Goal: Navigation & Orientation: Find specific page/section

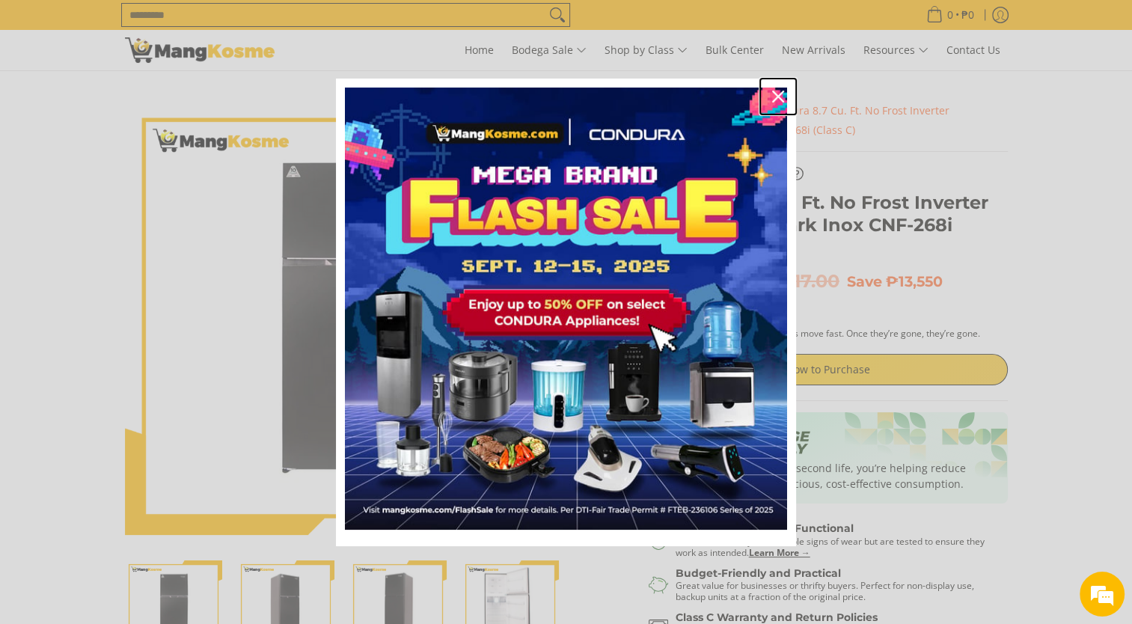
click at [775, 94] on icon "close icon" at bounding box center [778, 97] width 12 height 12
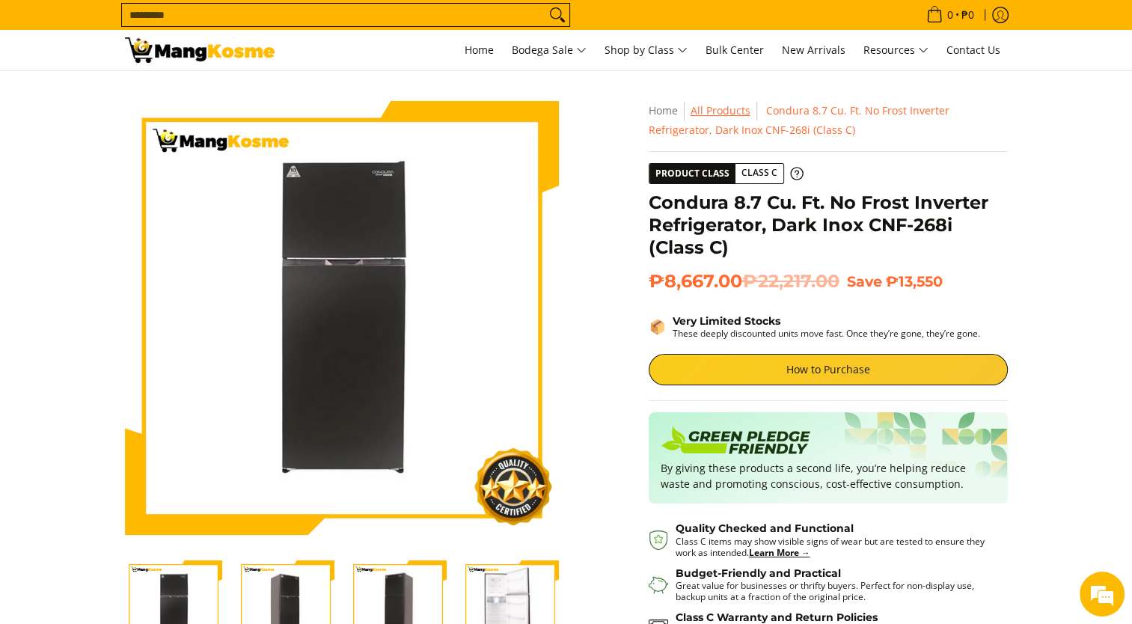
click at [718, 109] on link "All Products" at bounding box center [721, 110] width 60 height 14
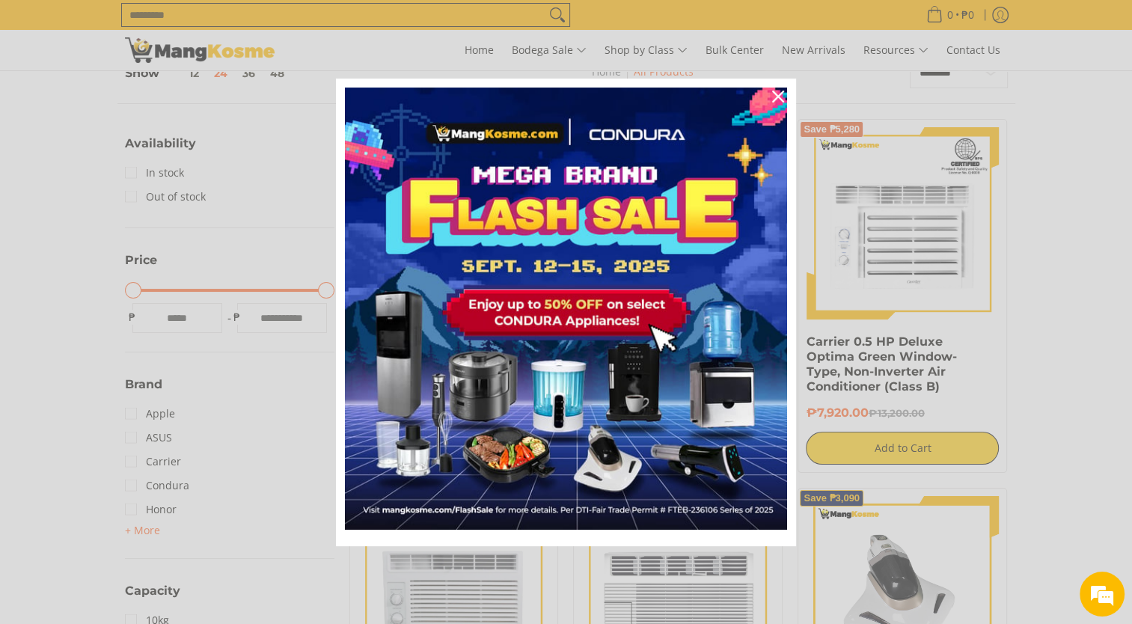
scroll to position [110, 0]
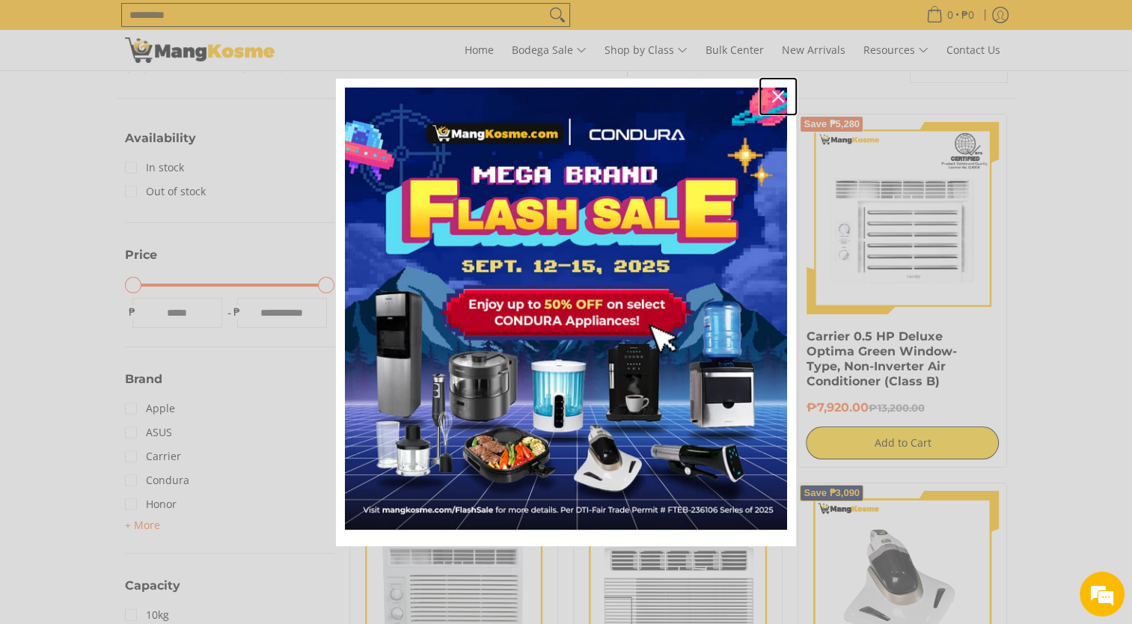
click at [773, 91] on icon "close icon" at bounding box center [778, 97] width 12 height 12
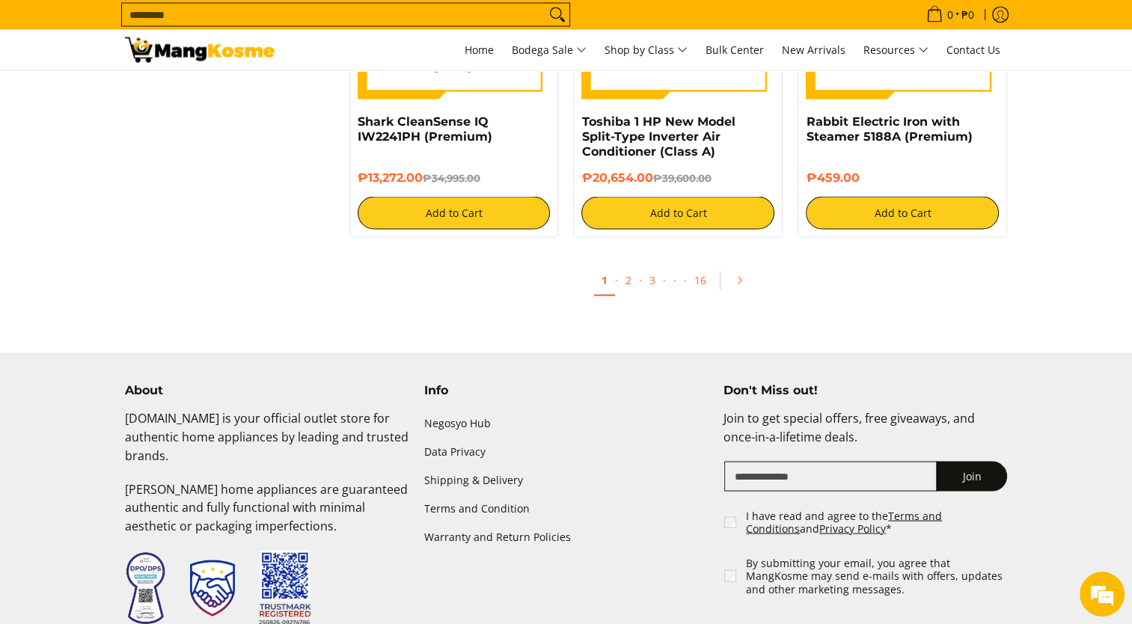
scroll to position [2853, 0]
click at [627, 286] on link "2" at bounding box center [628, 281] width 21 height 31
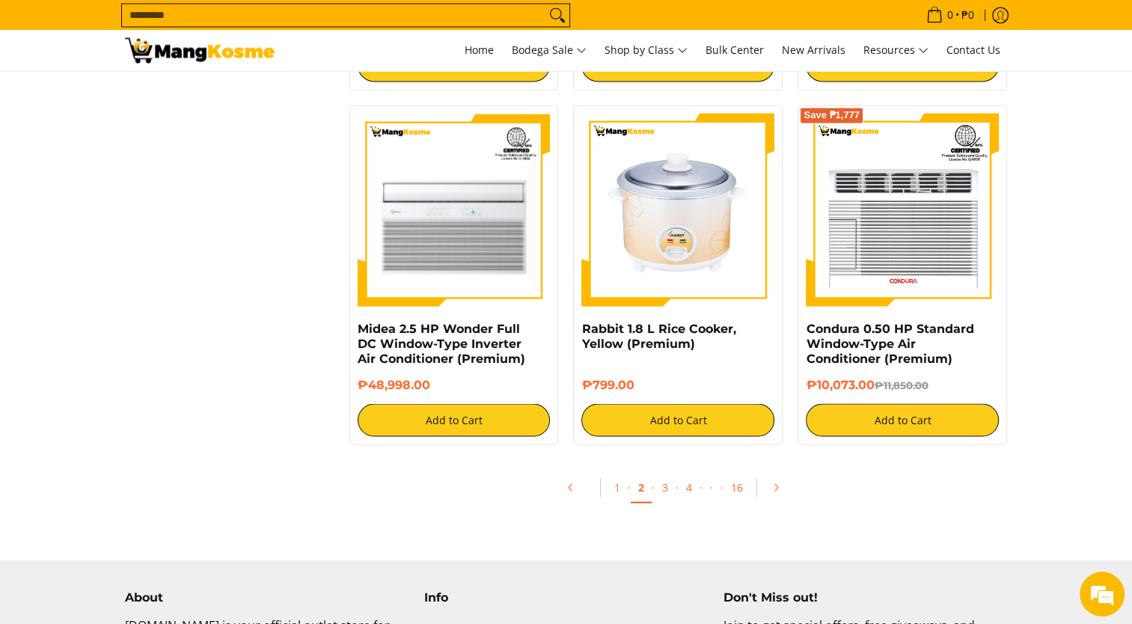
scroll to position [2649, 0]
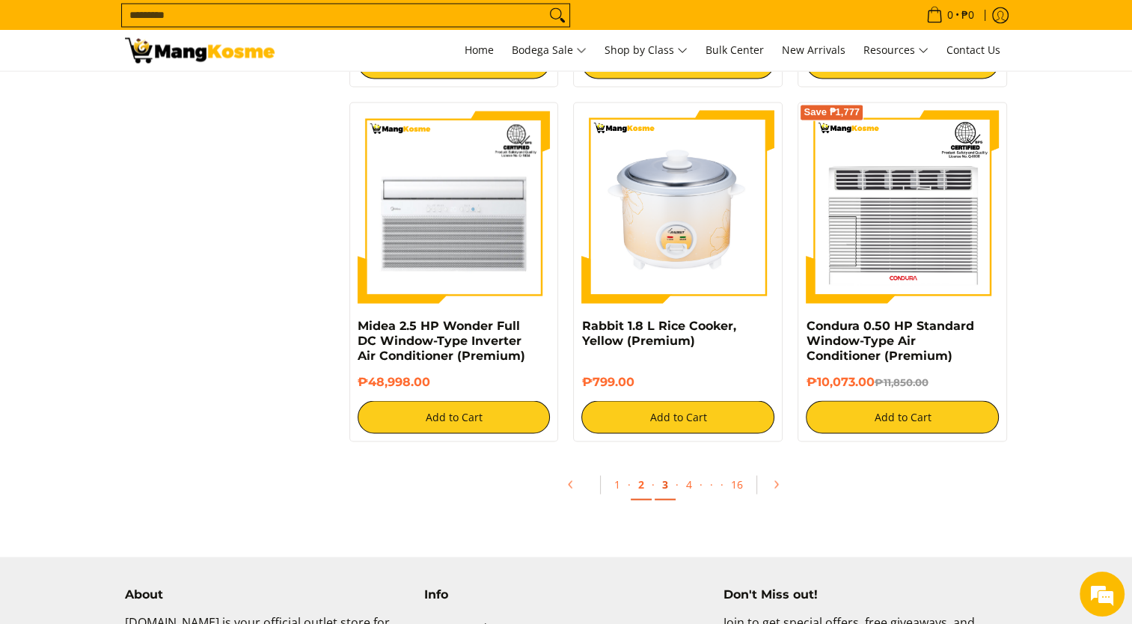
click at [669, 489] on link "3" at bounding box center [665, 484] width 21 height 31
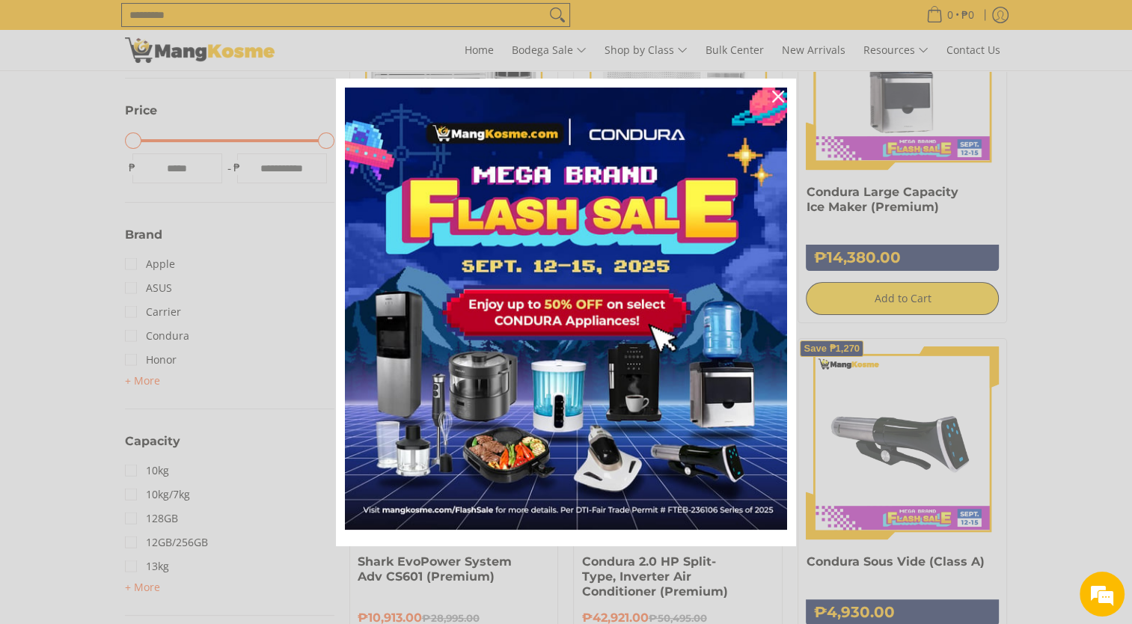
scroll to position [257, 0]
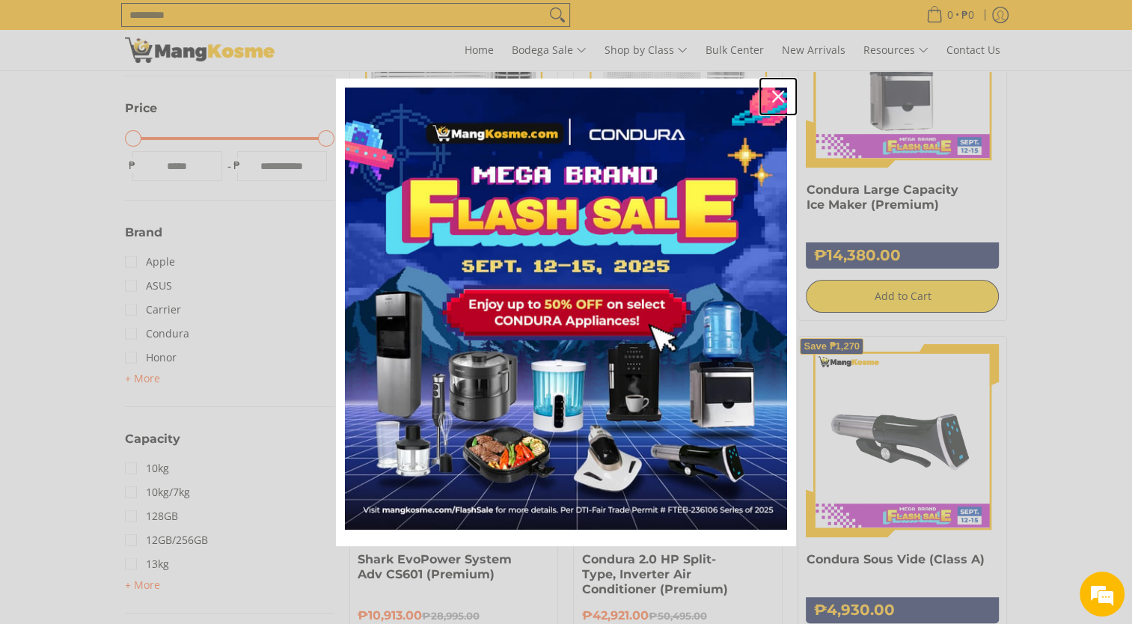
click at [775, 92] on icon "close icon" at bounding box center [778, 97] width 12 height 12
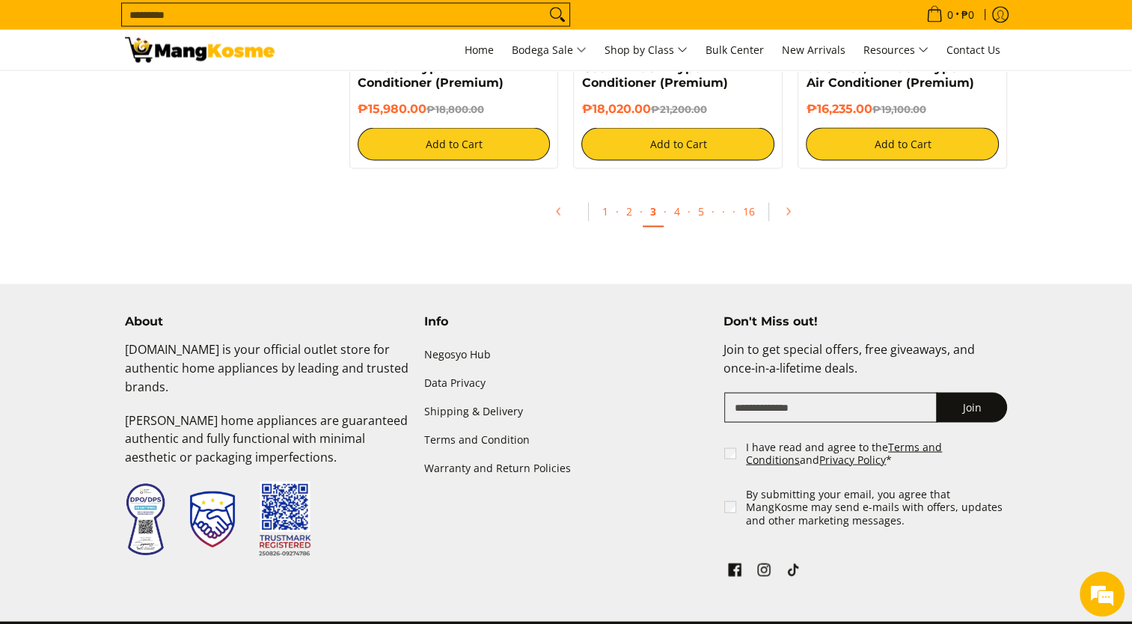
scroll to position [2907, 0]
click at [674, 220] on link "4" at bounding box center [677, 212] width 21 height 31
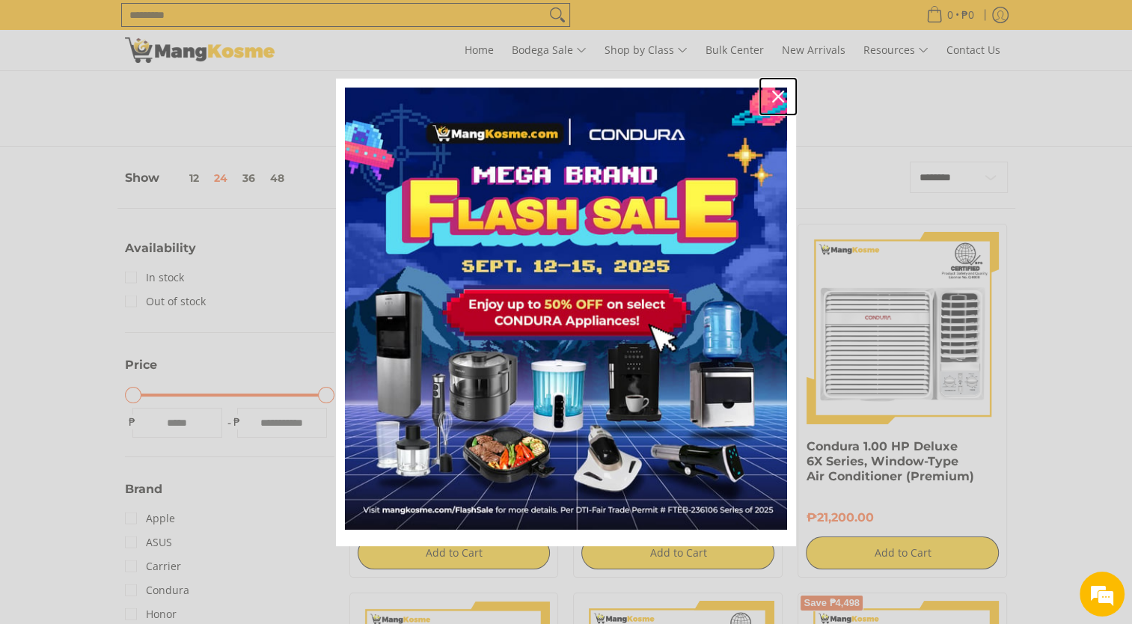
click at [774, 91] on icon "close icon" at bounding box center [778, 97] width 12 height 12
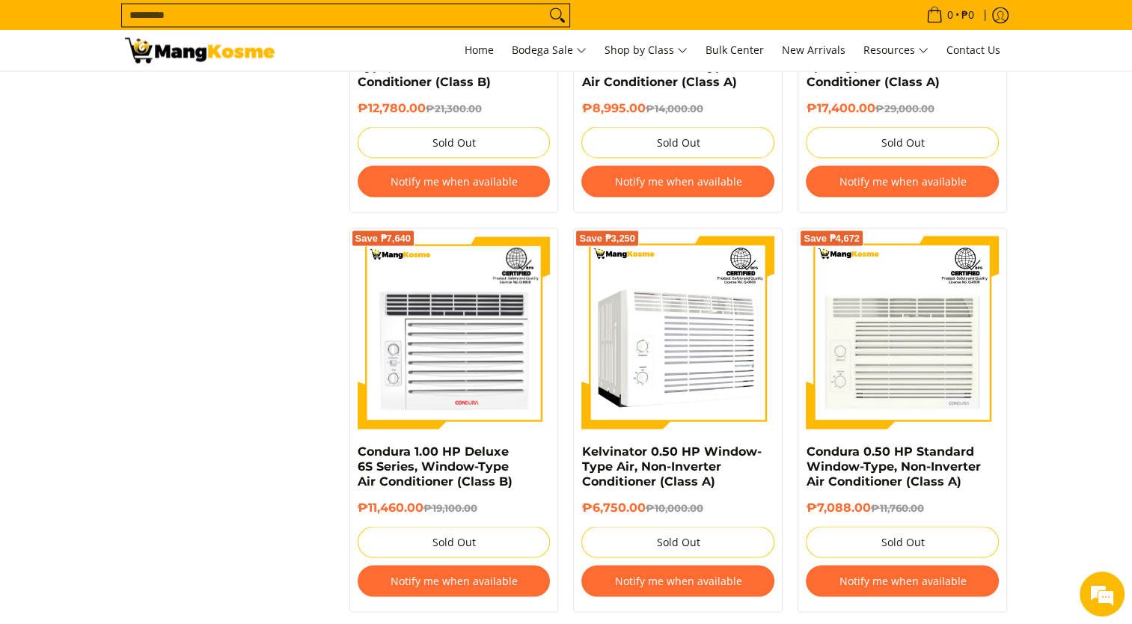
scroll to position [2750, 0]
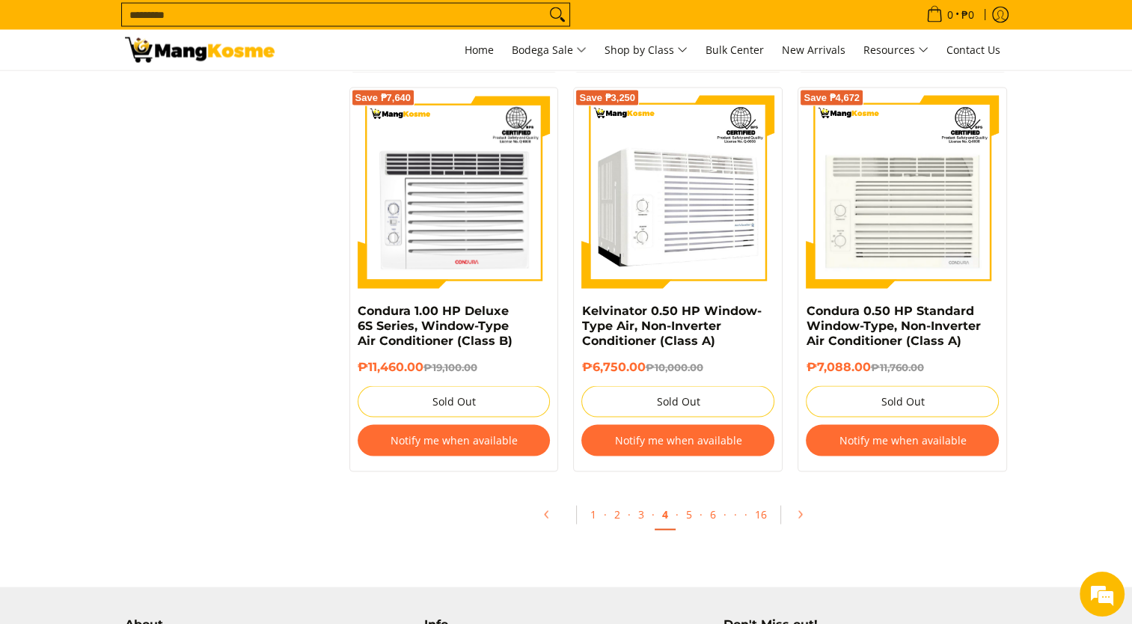
scroll to position [2893, 0]
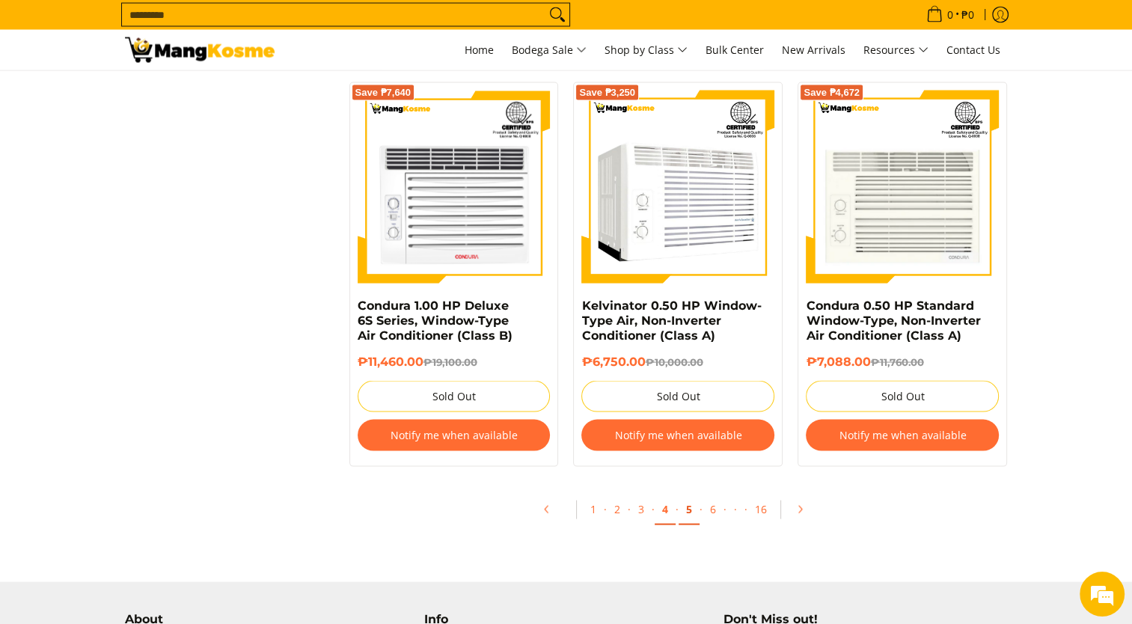
click at [692, 516] on link "5" at bounding box center [689, 510] width 21 height 31
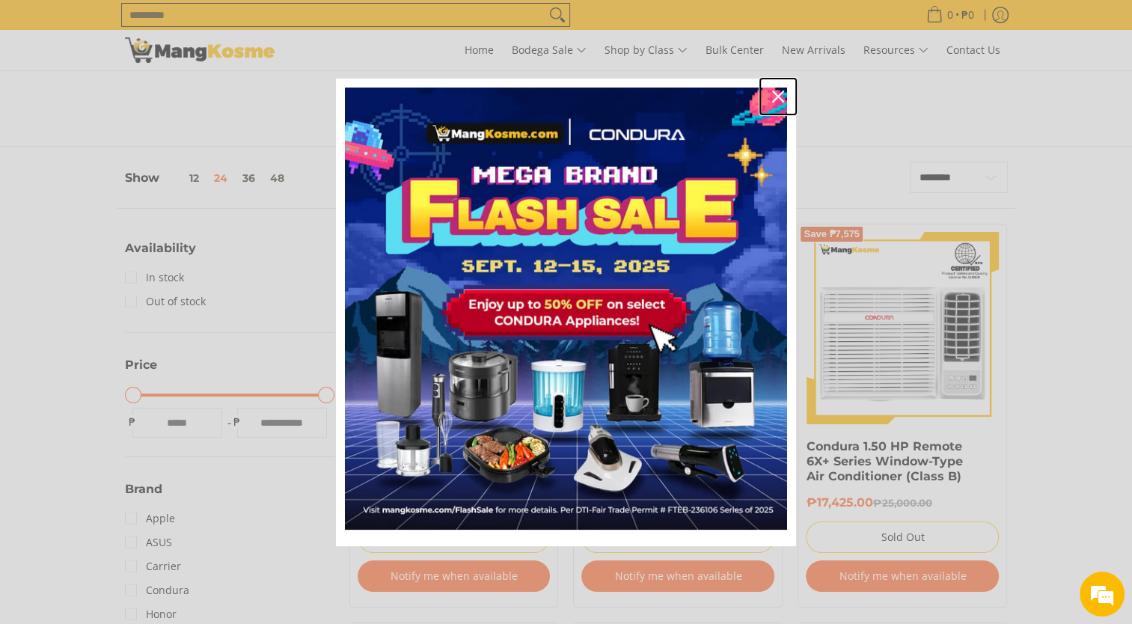
click at [778, 93] on icon "close icon" at bounding box center [778, 97] width 12 height 12
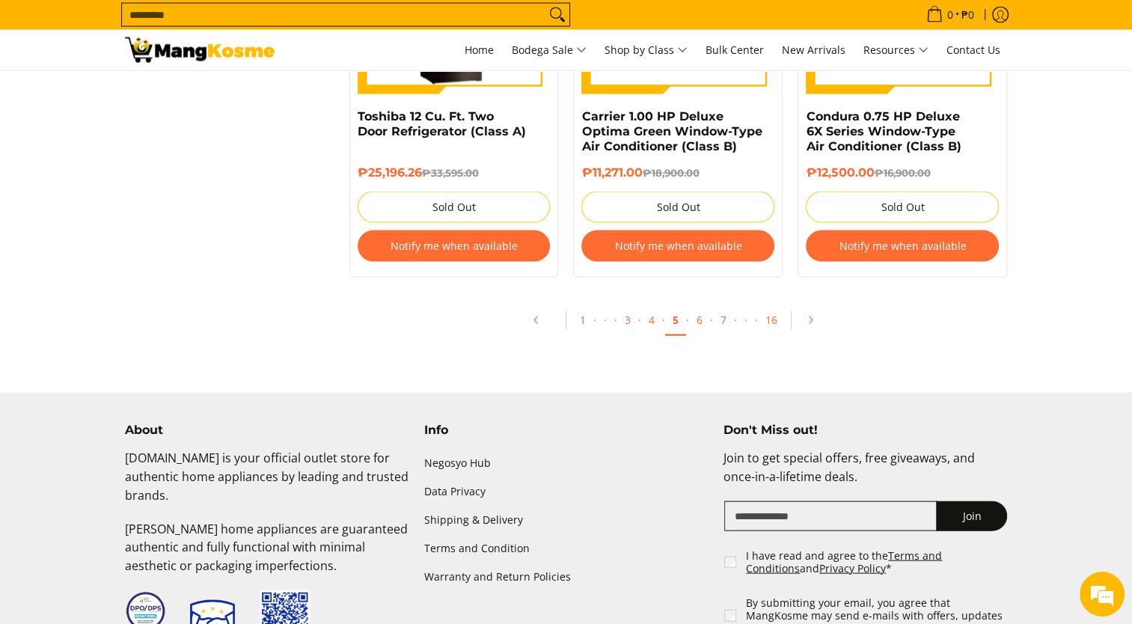
scroll to position [3158, 0]
click at [707, 323] on link "6" at bounding box center [699, 320] width 21 height 31
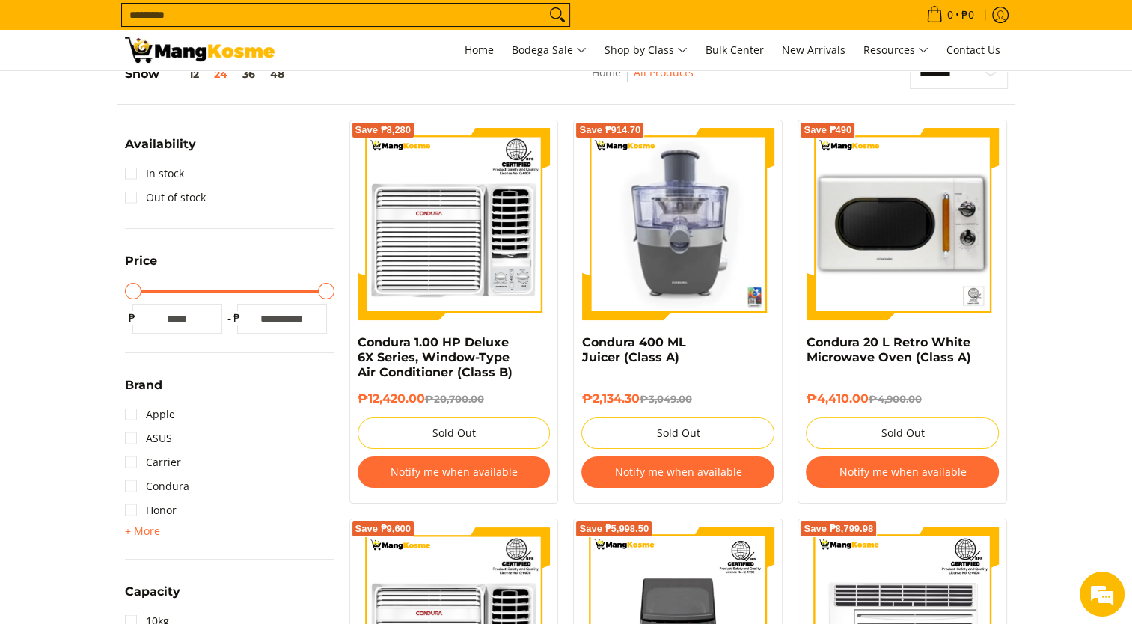
scroll to position [105, 0]
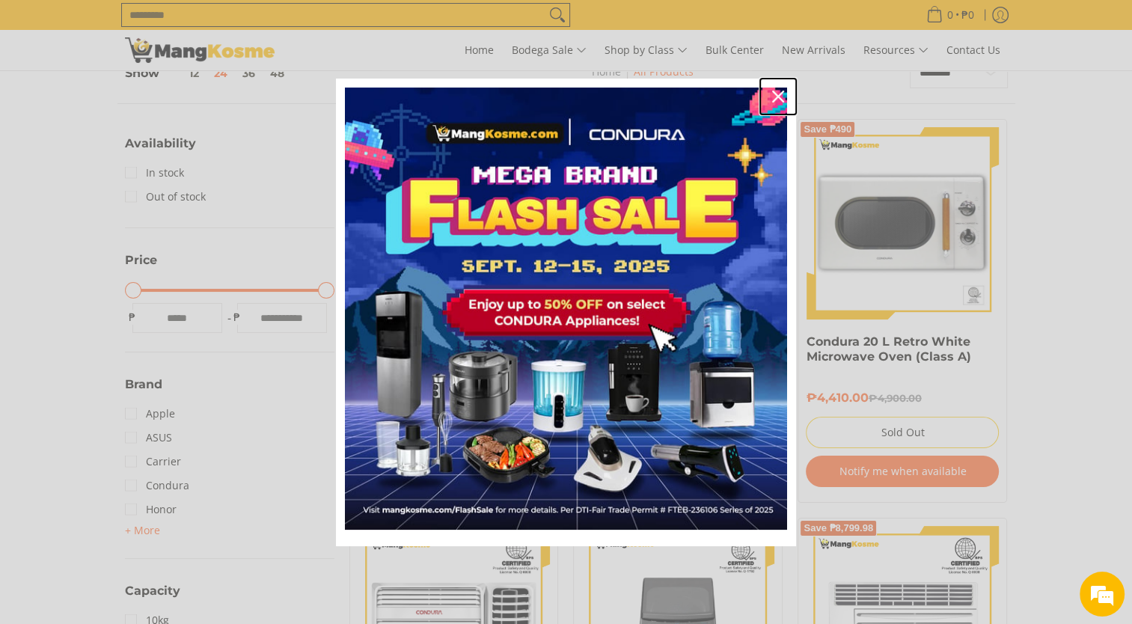
click at [778, 93] on icon "close icon" at bounding box center [778, 97] width 12 height 12
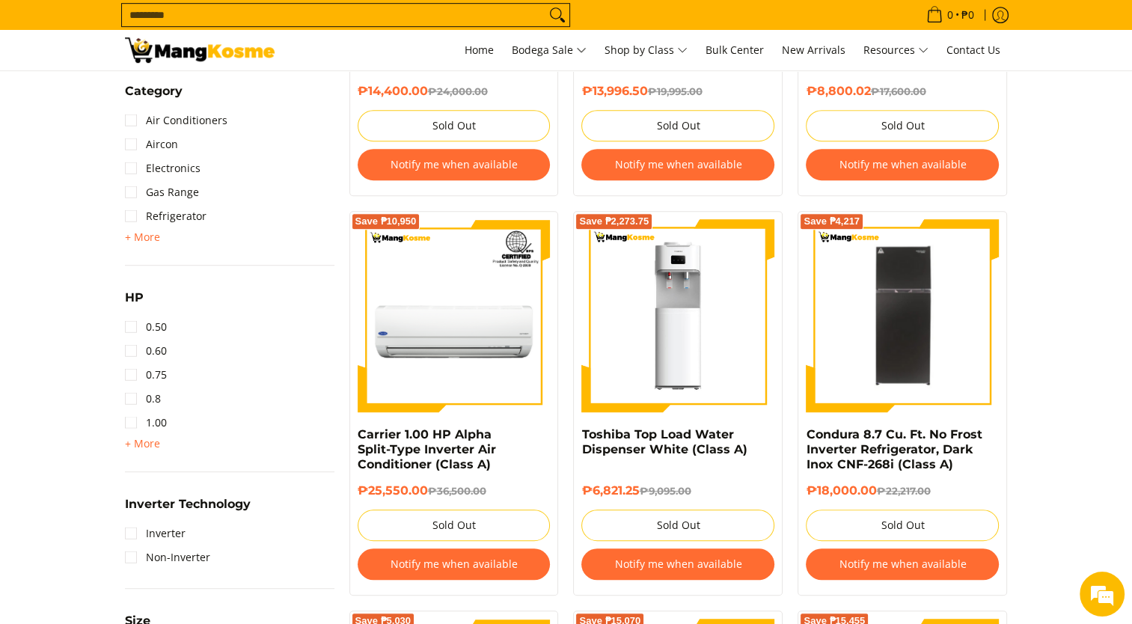
scroll to position [819, 0]
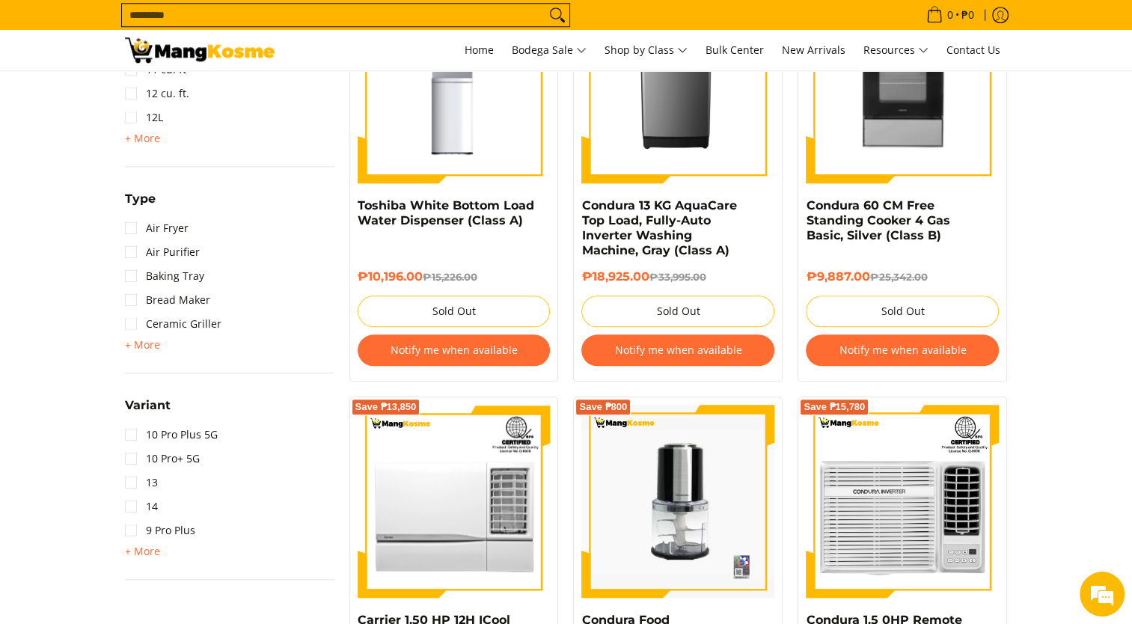
scroll to position [1442, 0]
